Goal: Information Seeking & Learning: Check status

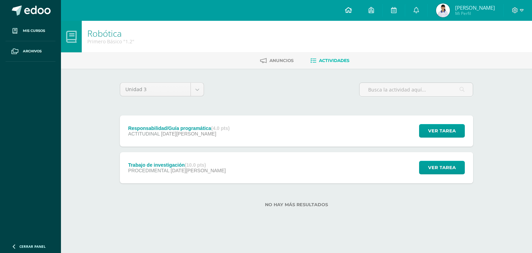
drag, startPoint x: 0, startPoint y: 0, endPoint x: 348, endPoint y: 5, distance: 347.6
click at [348, 5] on link at bounding box center [349, 10] width 24 height 21
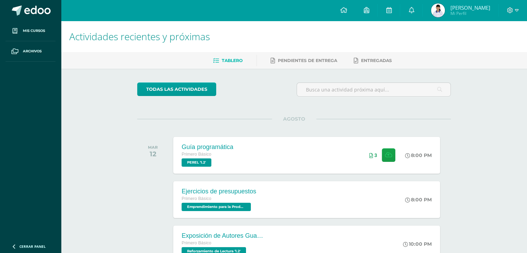
click at [456, 9] on span "[PERSON_NAME]" at bounding box center [470, 7] width 40 height 7
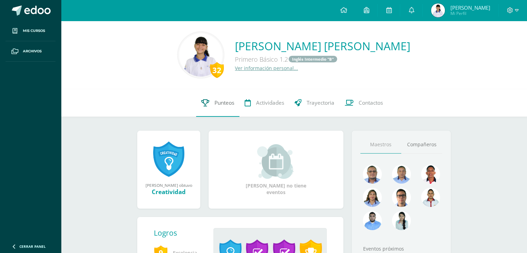
click at [224, 100] on span "Punteos" at bounding box center [224, 102] width 20 height 7
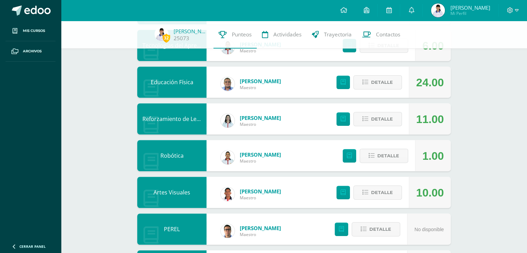
scroll to position [384, 0]
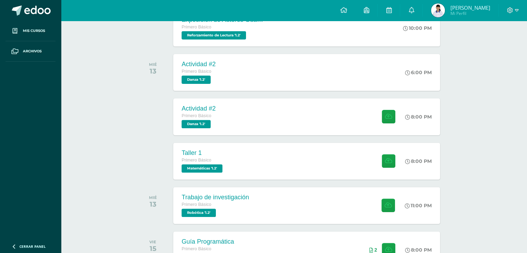
scroll to position [215, 0]
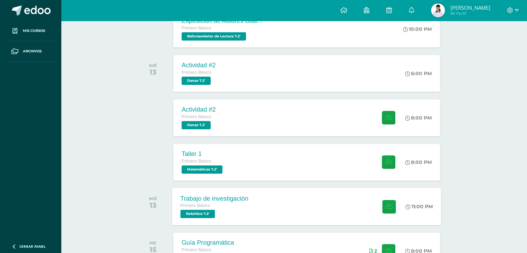
click at [194, 210] on span "Robótica '1.2'" at bounding box center [198, 214] width 35 height 8
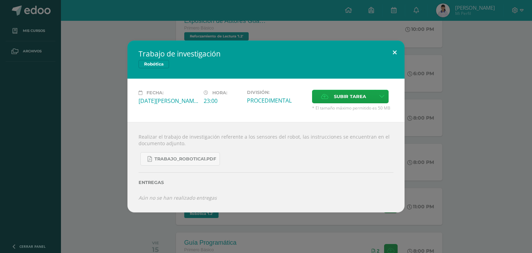
click at [395, 50] on button at bounding box center [395, 53] width 20 height 24
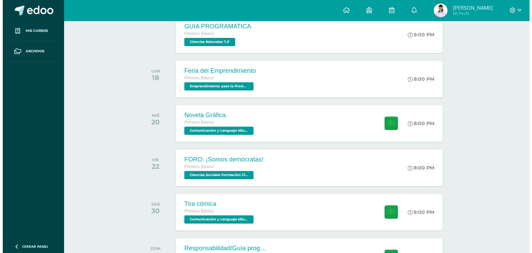
scroll to position [489, 0]
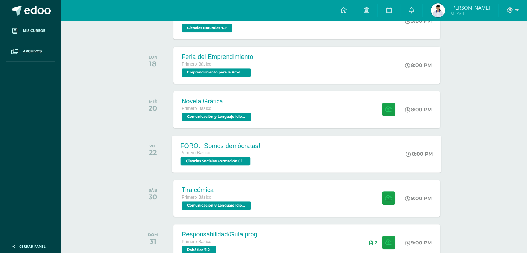
click at [203, 159] on span "Ciencias Sociales Formación Ciudadana e Interculturalidad '1.2'" at bounding box center [216, 161] width 70 height 8
